Goal: Information Seeking & Learning: Learn about a topic

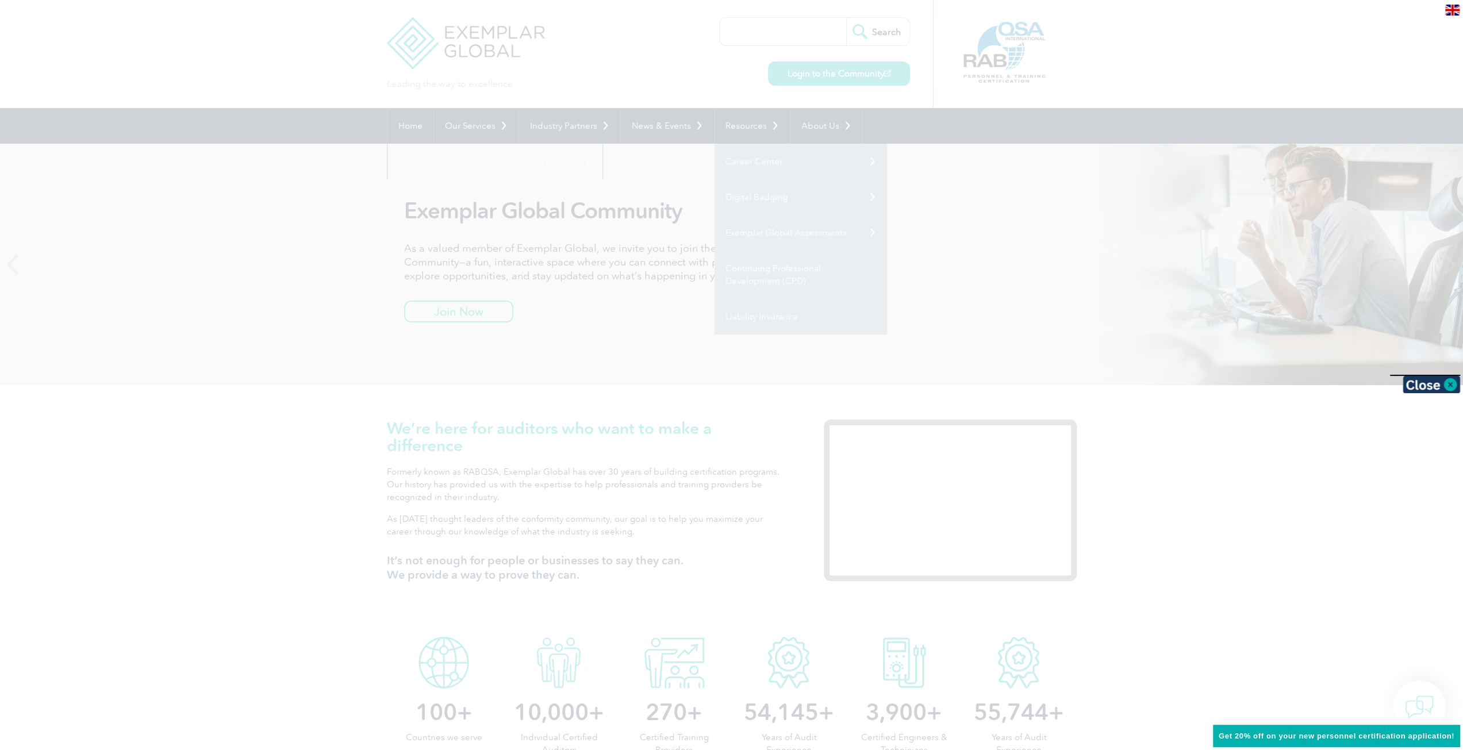
click at [546, 45] on div at bounding box center [731, 375] width 1463 height 750
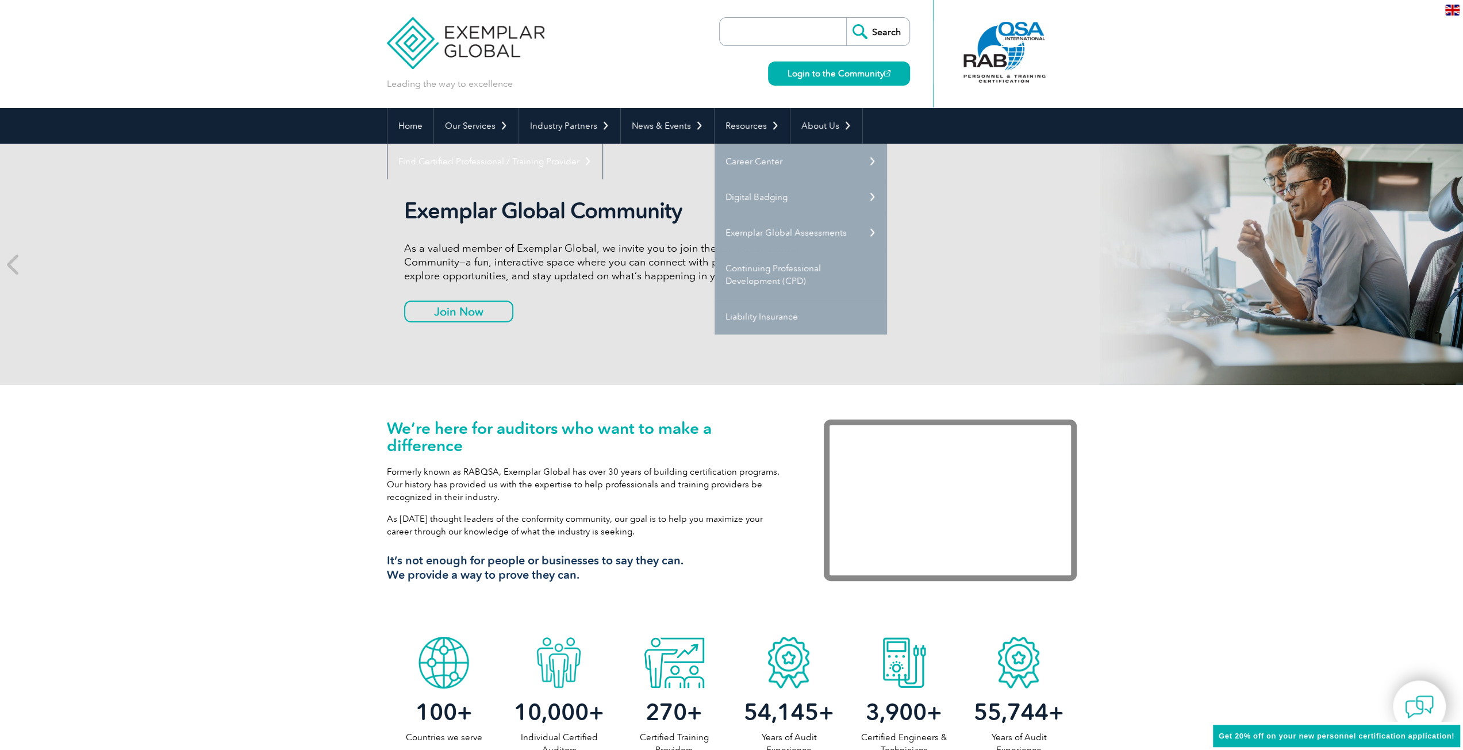
click at [524, 163] on div "Exemplar Global Community As a valued member of Exemplar Global, we invite you …" at bounding box center [732, 264] width 690 height 241
click at [498, 128] on link "Our Services" at bounding box center [476, 126] width 84 height 36
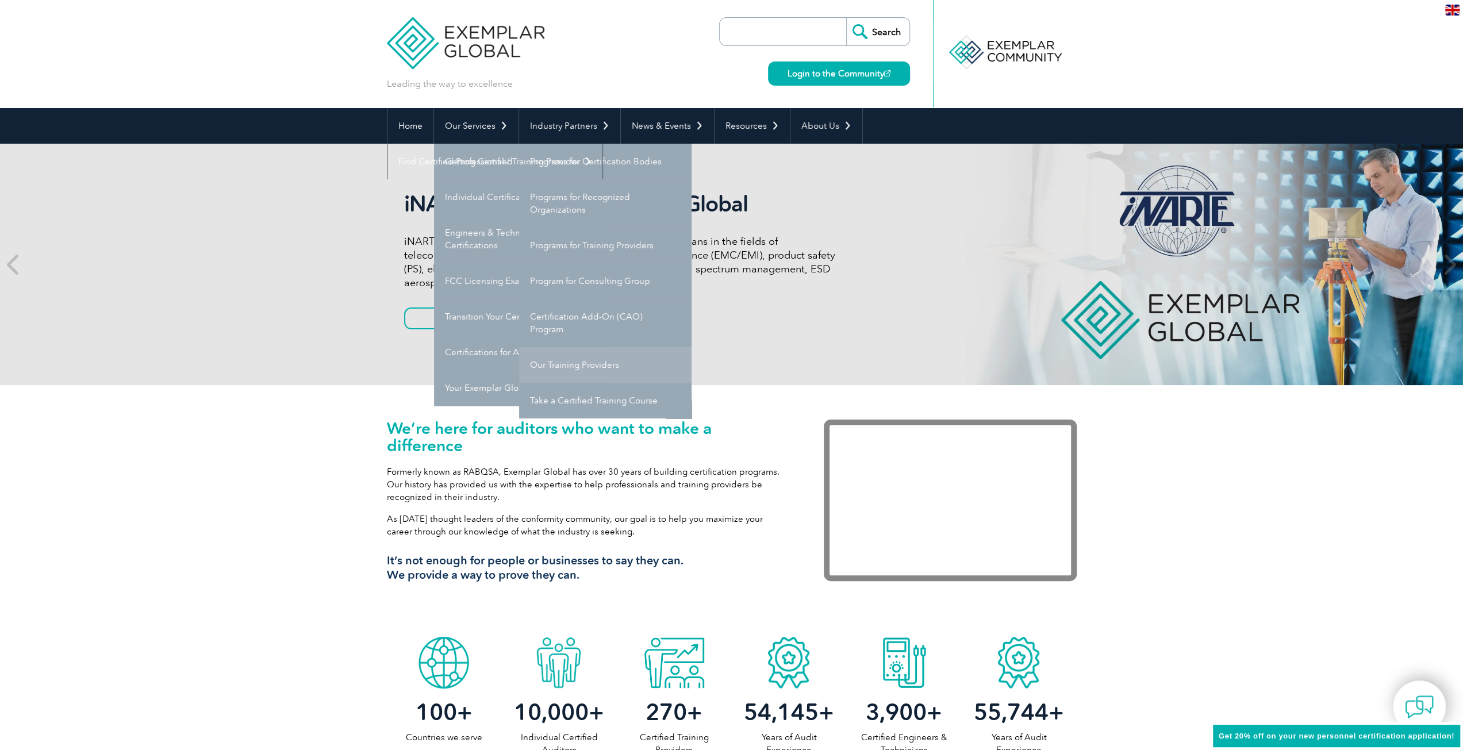
click at [598, 379] on link "Our Training Providers" at bounding box center [605, 365] width 172 height 36
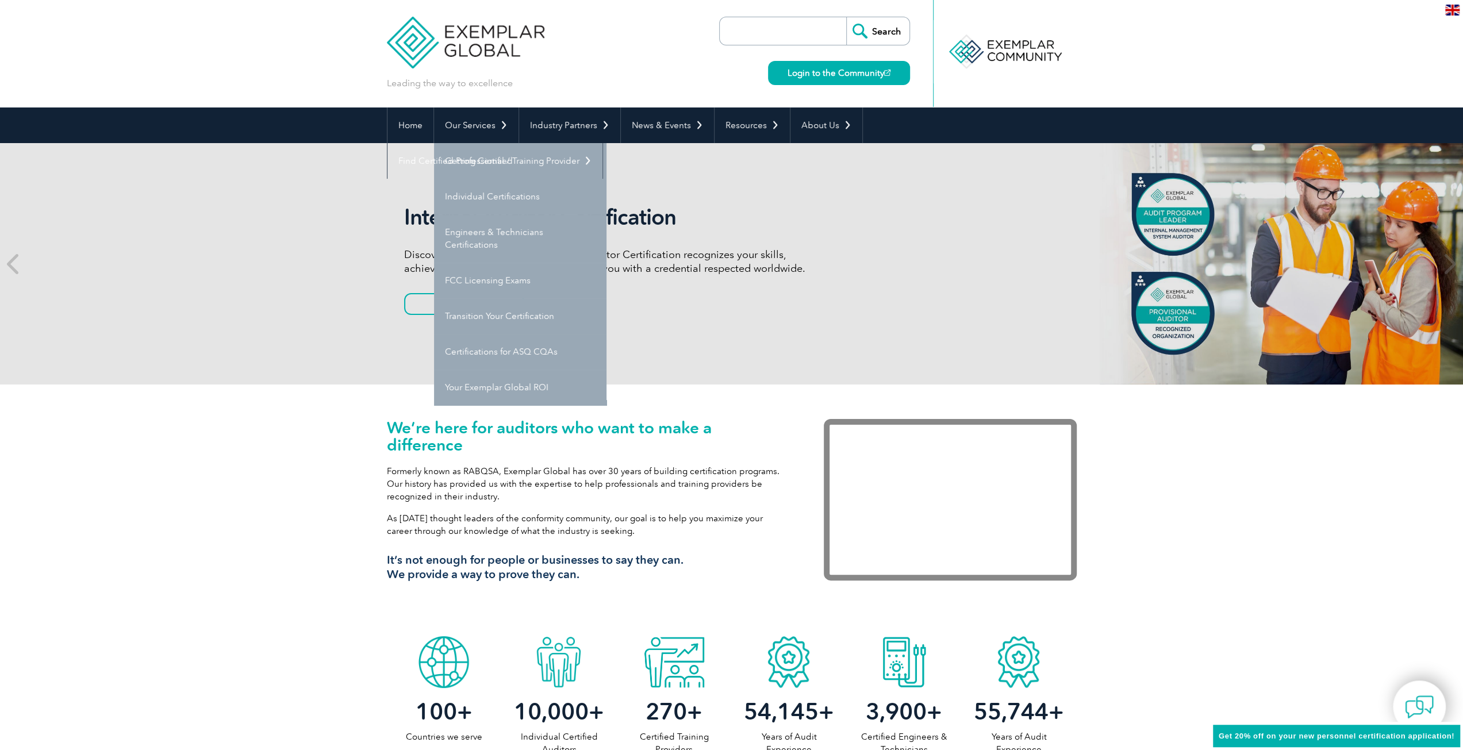
scroll to position [287, 0]
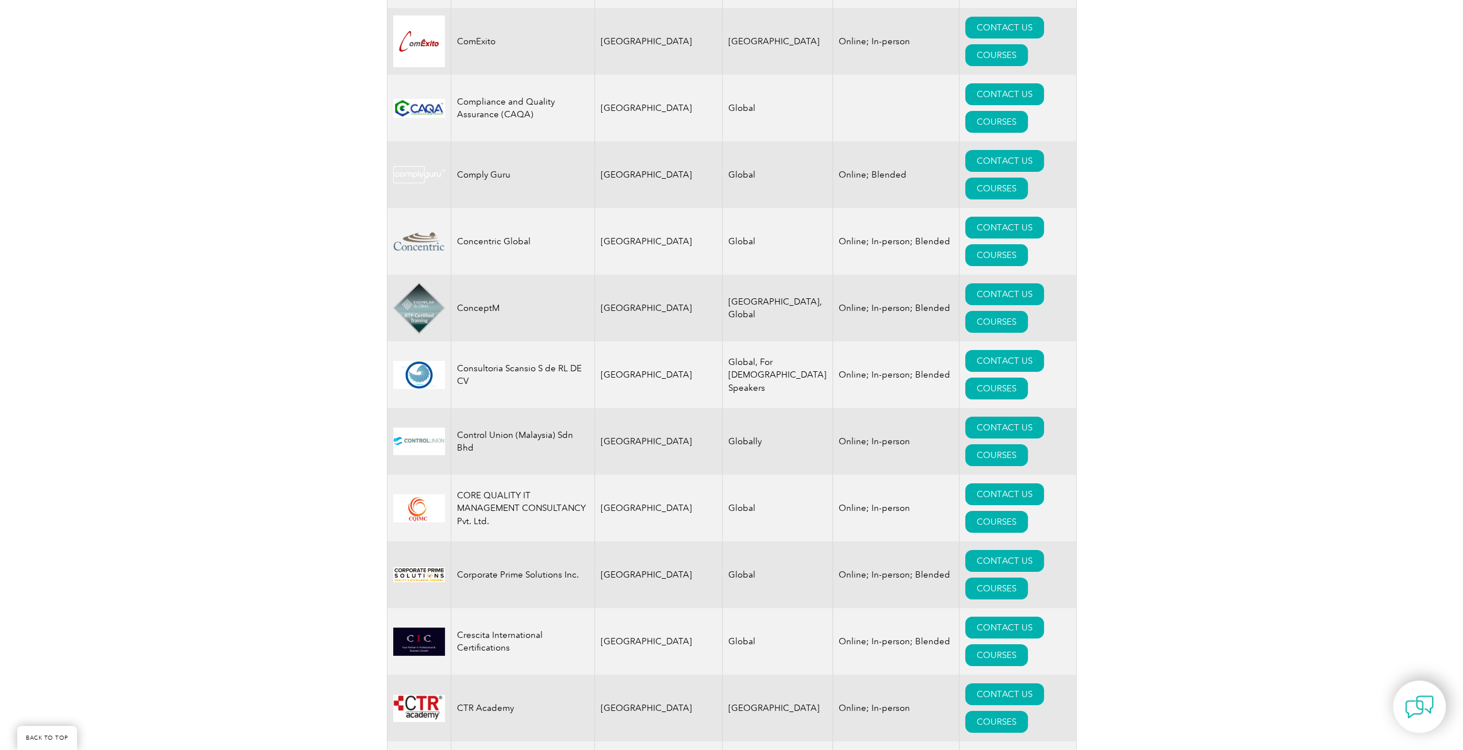
scroll to position [4045, 0]
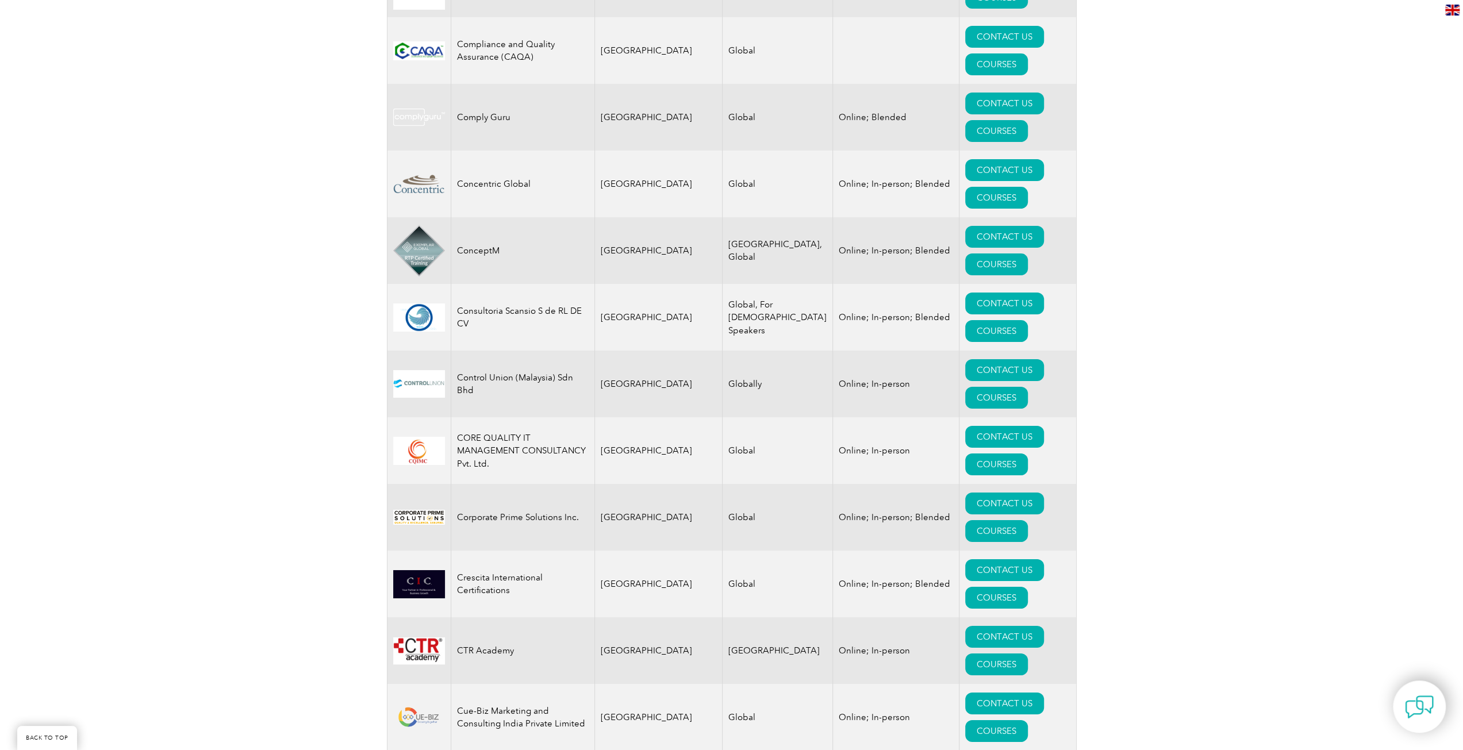
drag, startPoint x: 478, startPoint y: 520, endPoint x: 454, endPoint y: 521, distance: 24.2
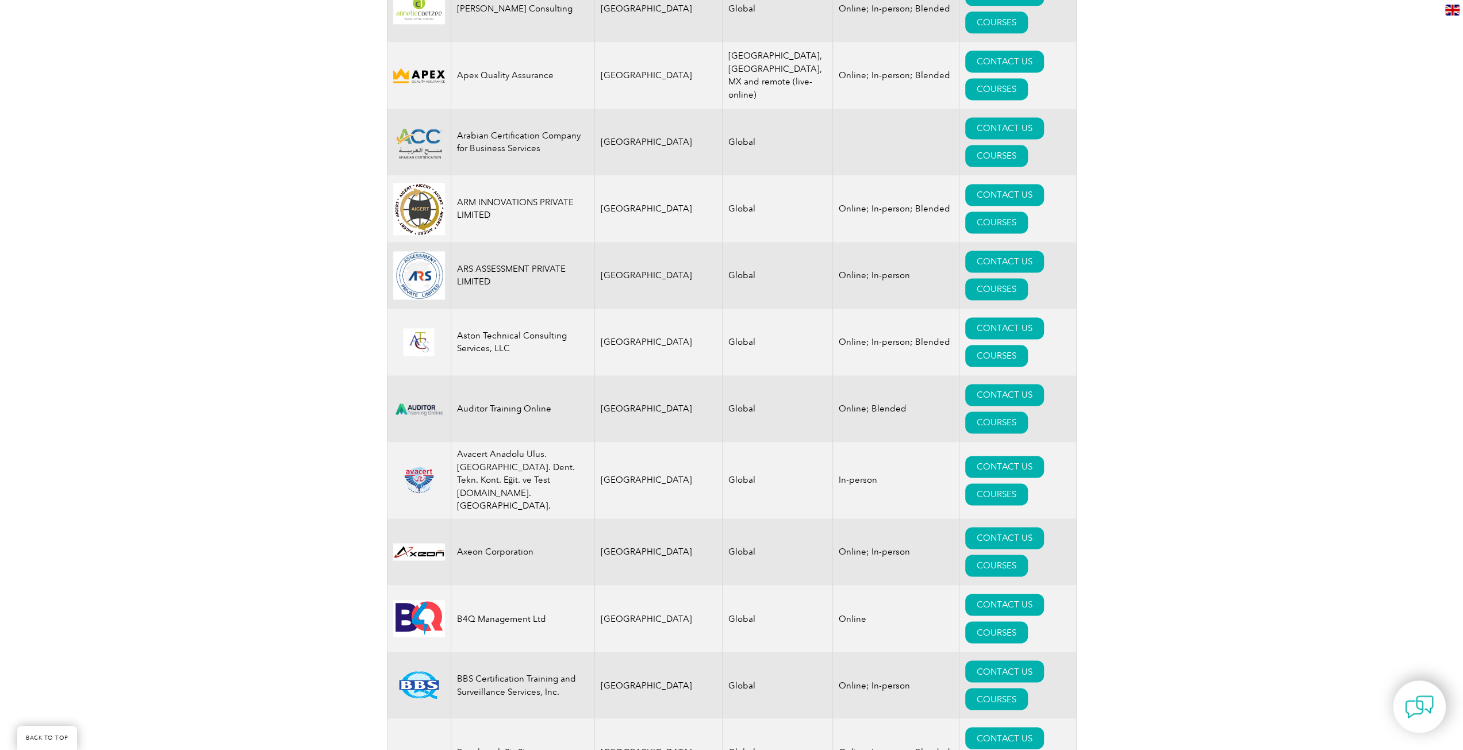
scroll to position [1627, 0]
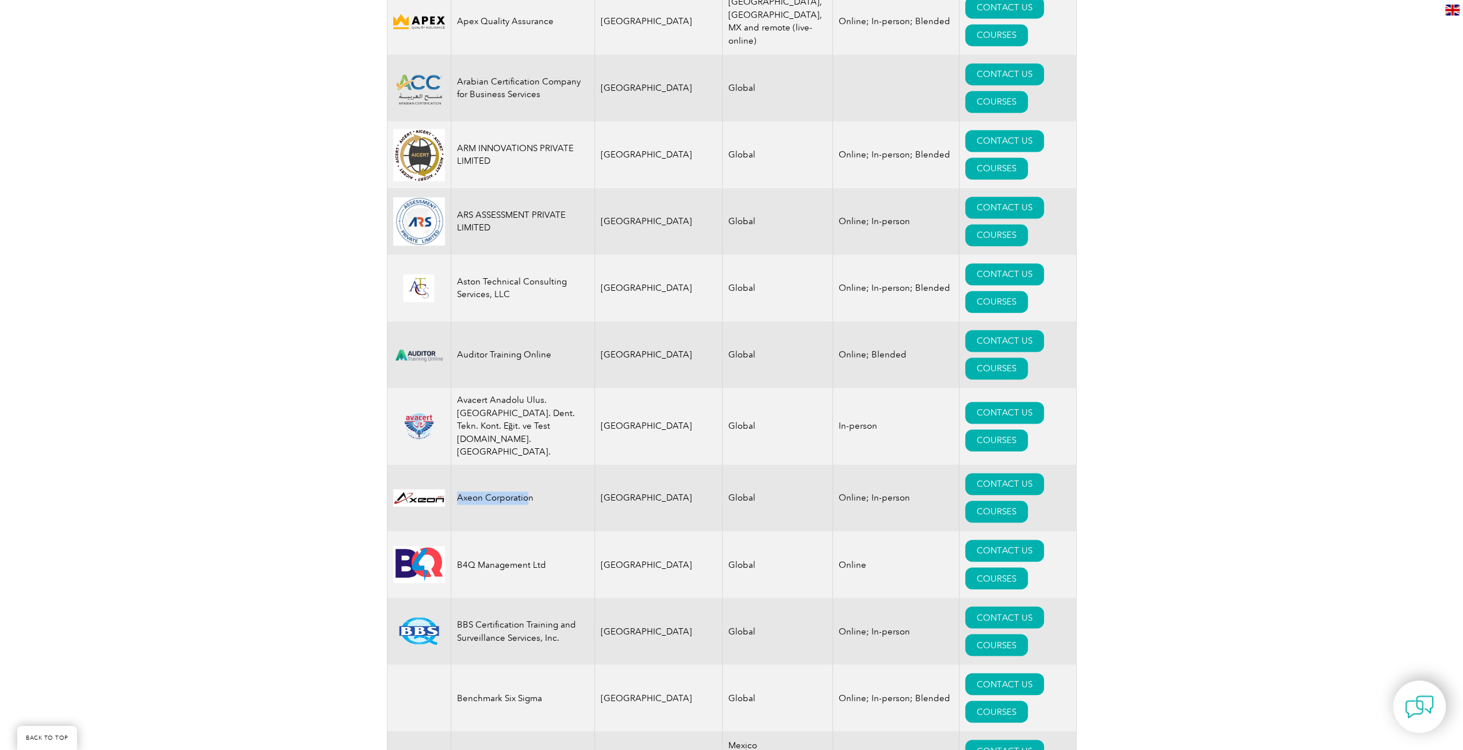
drag, startPoint x: 458, startPoint y: 39, endPoint x: 528, endPoint y: 34, distance: 70.8
click at [528, 464] on td "Axeon Corporation" at bounding box center [523, 497] width 144 height 67
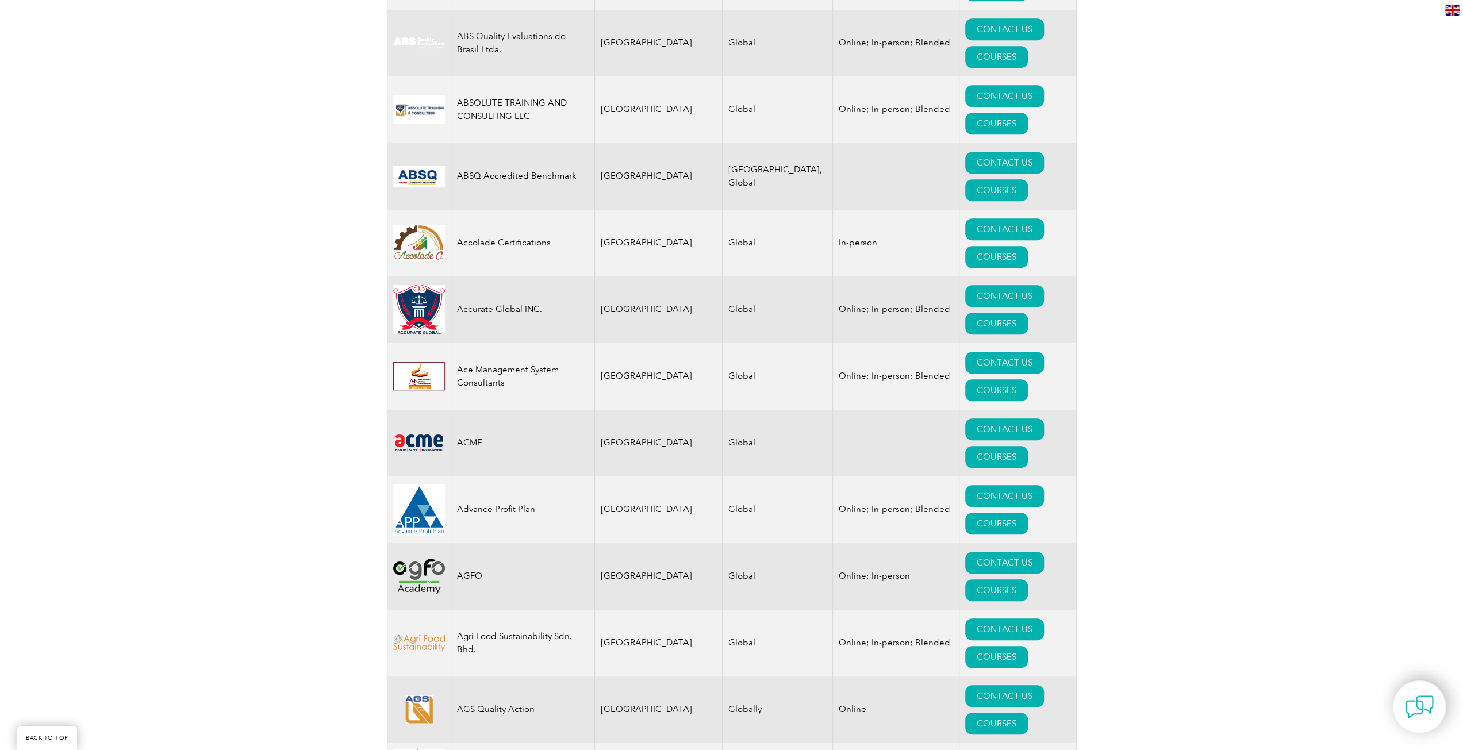
scroll to position [132, 0]
